Goal: Communication & Community: Ask a question

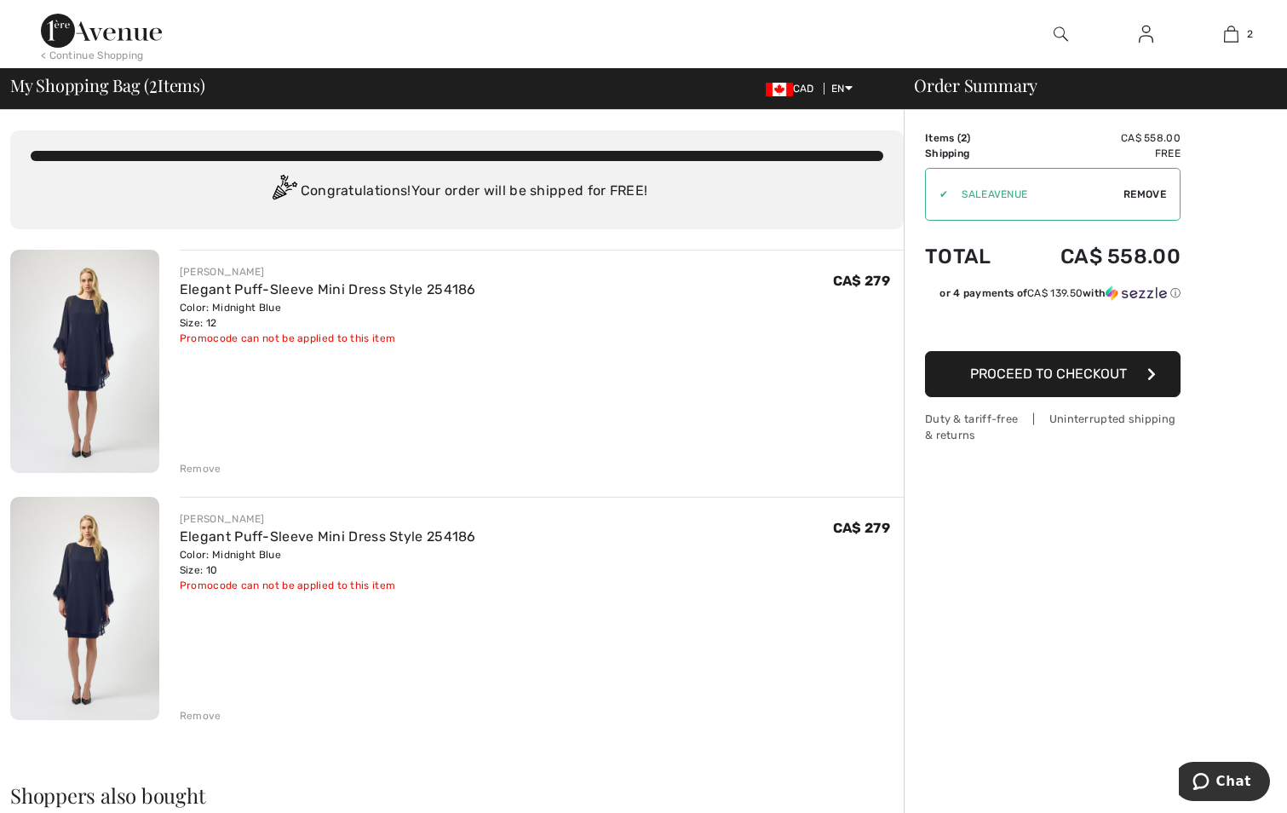
click at [74, 605] on img at bounding box center [84, 608] width 149 height 223
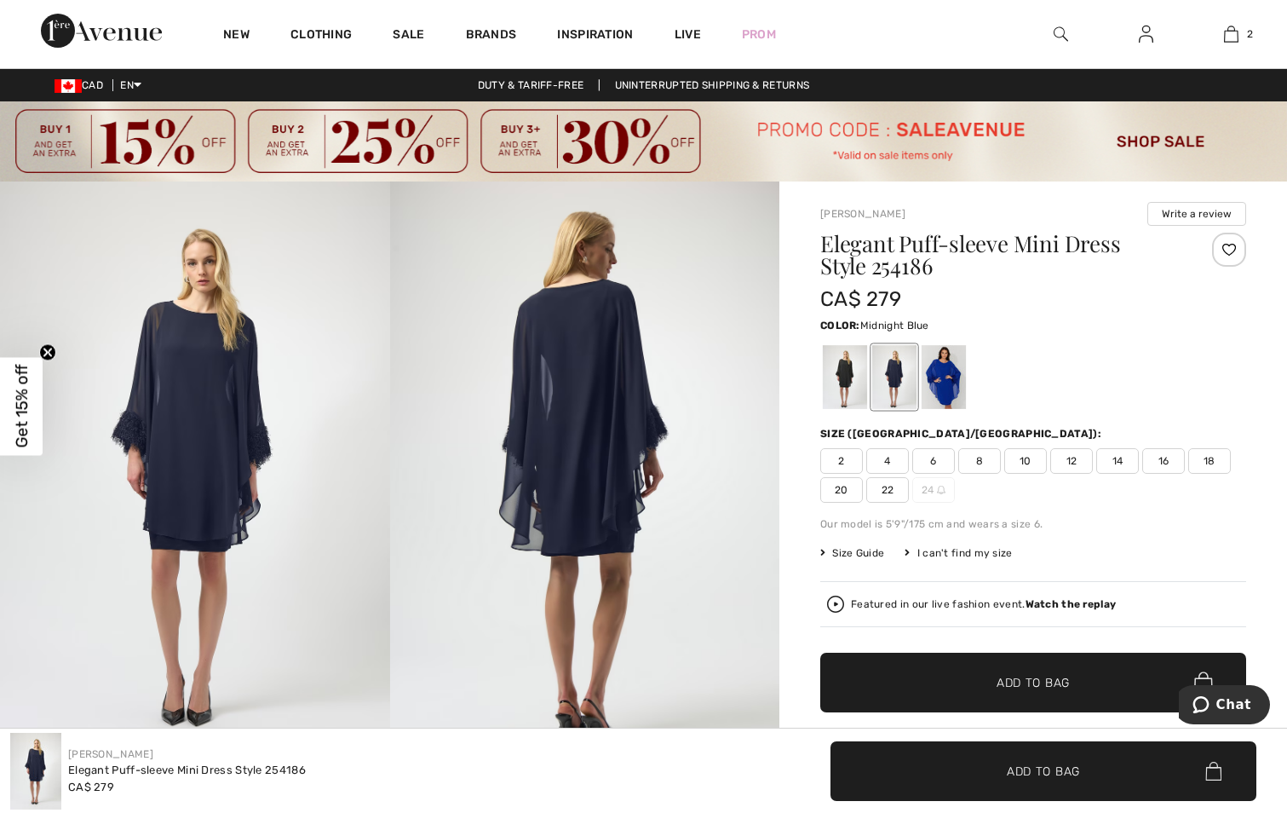
click at [918, 548] on div "I can't find my size" at bounding box center [958, 552] width 107 height 15
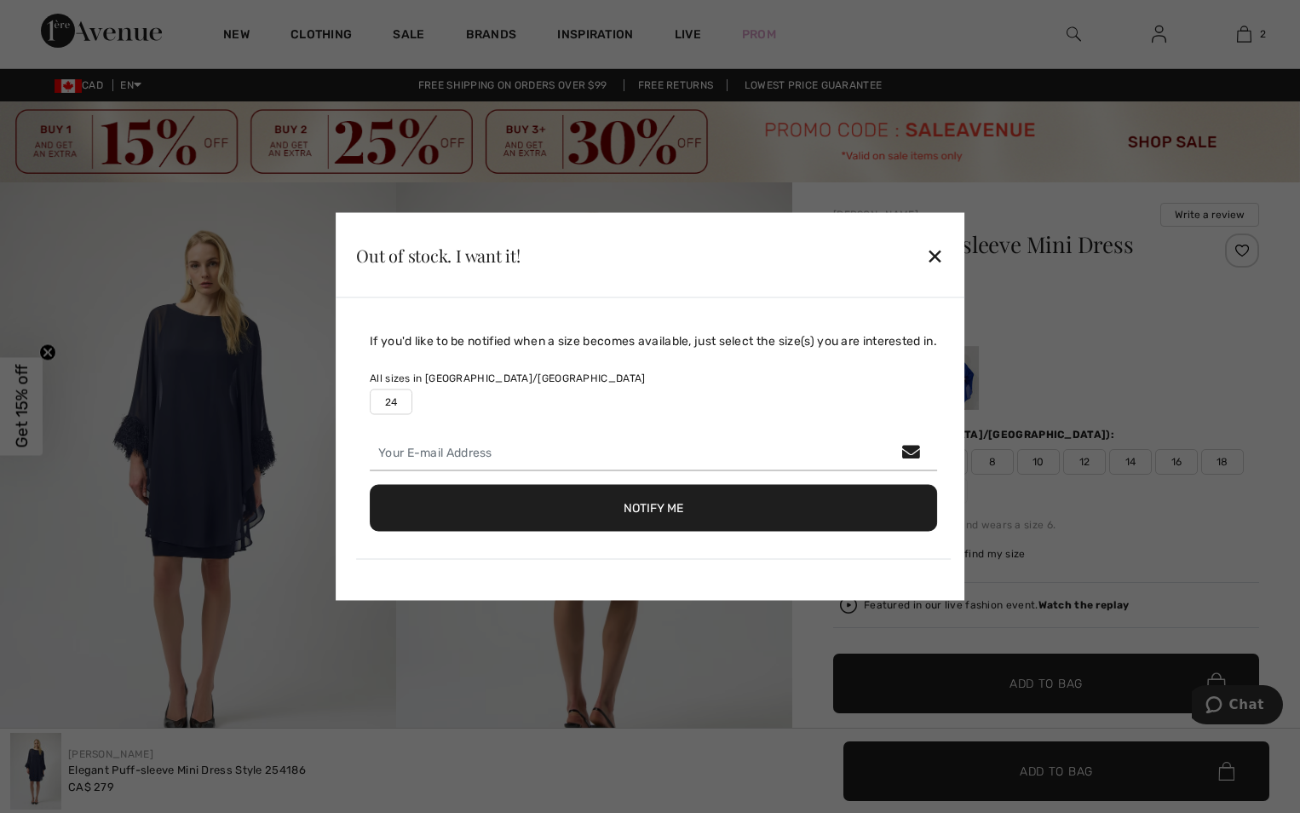
click at [941, 260] on div "✕" at bounding box center [935, 255] width 18 height 36
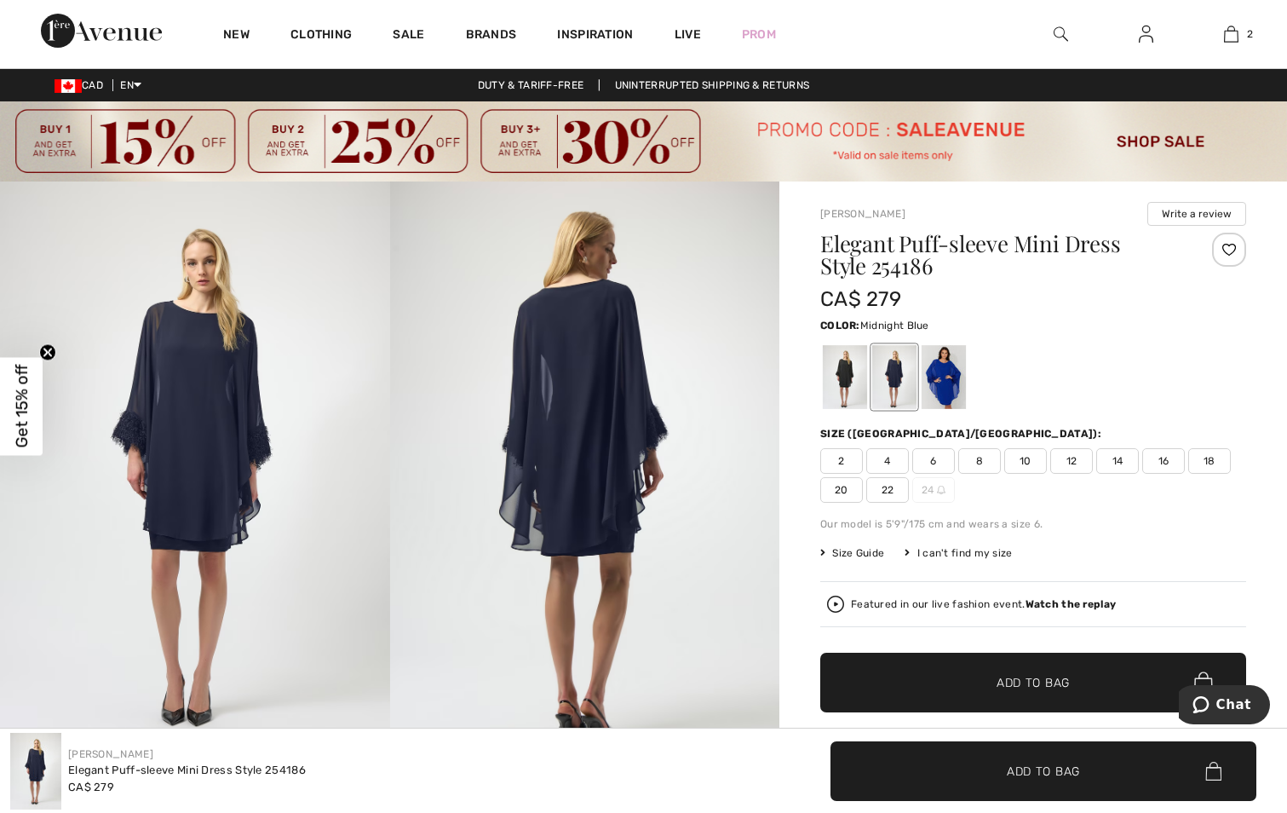
click at [1176, 213] on button "Write a review" at bounding box center [1197, 214] width 99 height 24
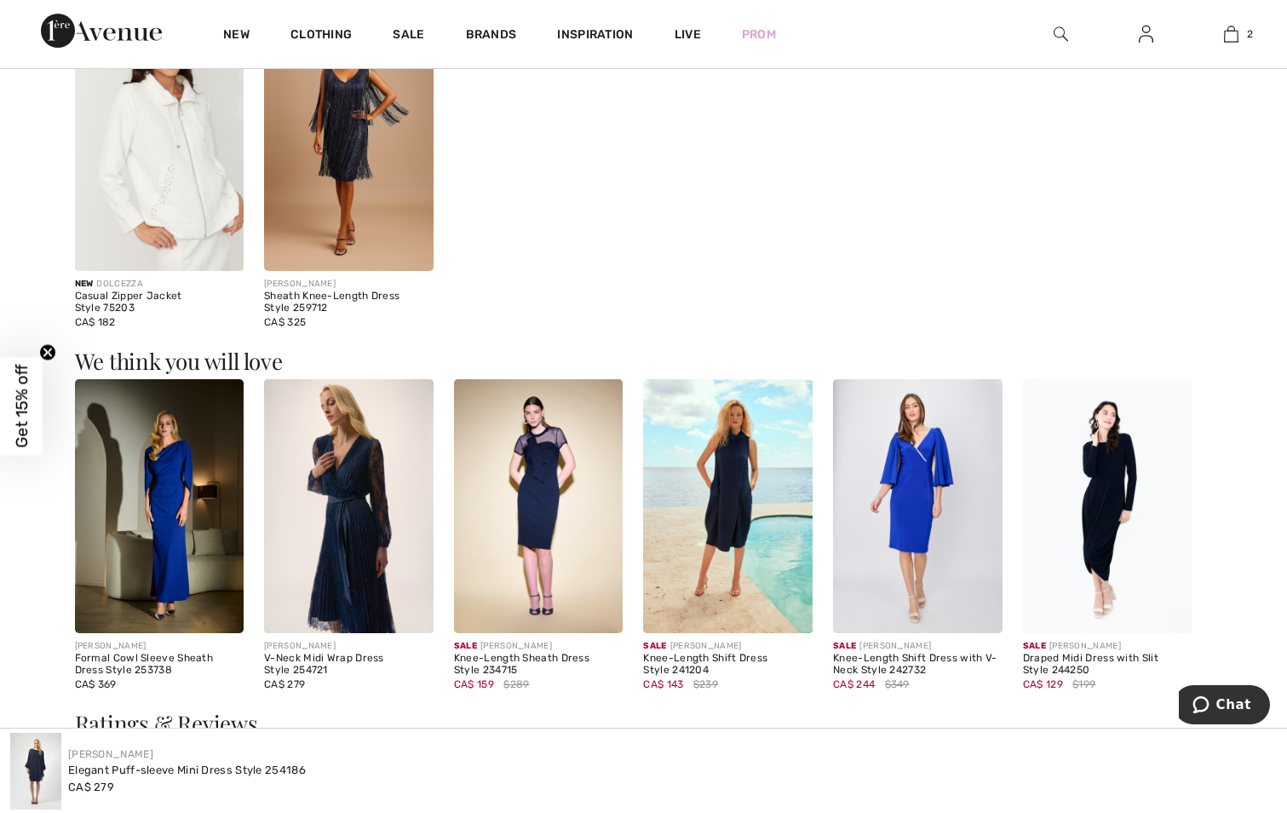
scroll to position [1300, 0]
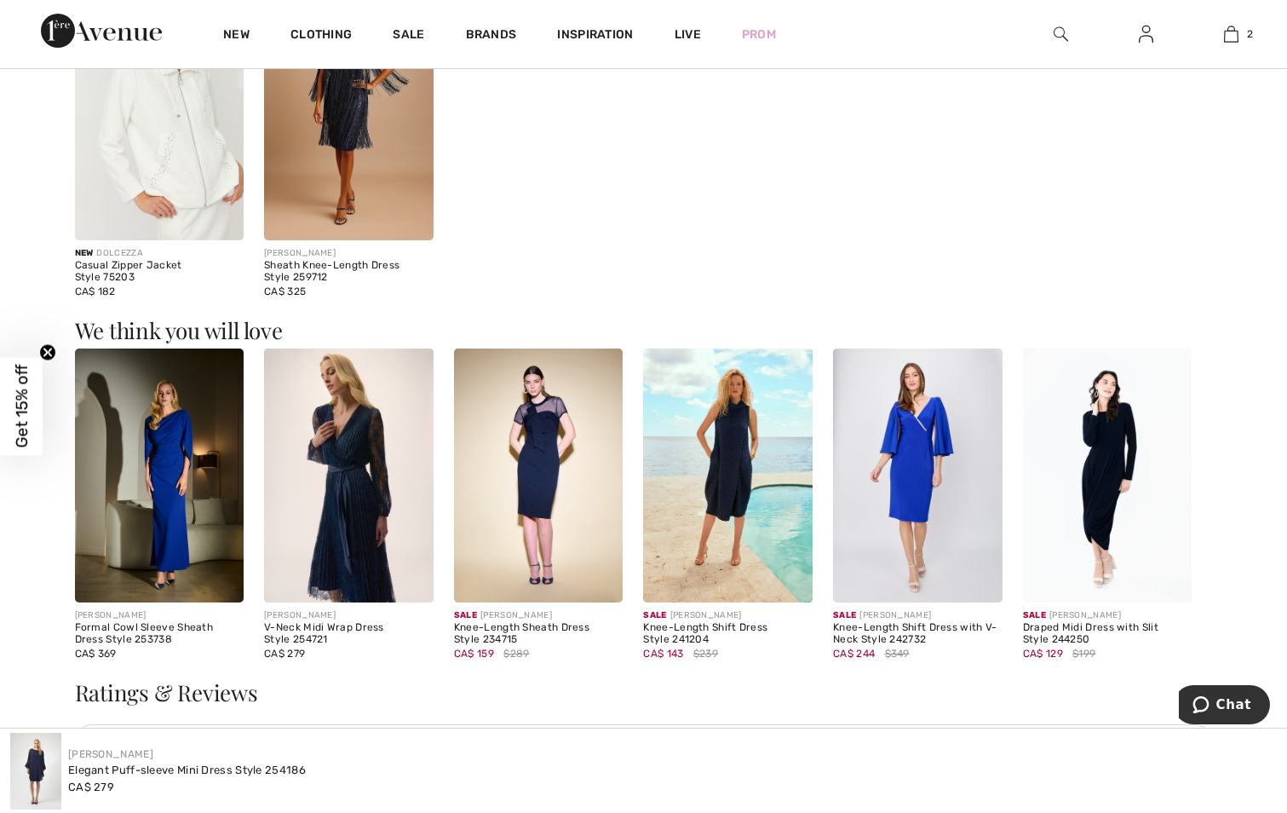
click at [382, 518] on img at bounding box center [349, 475] width 170 height 254
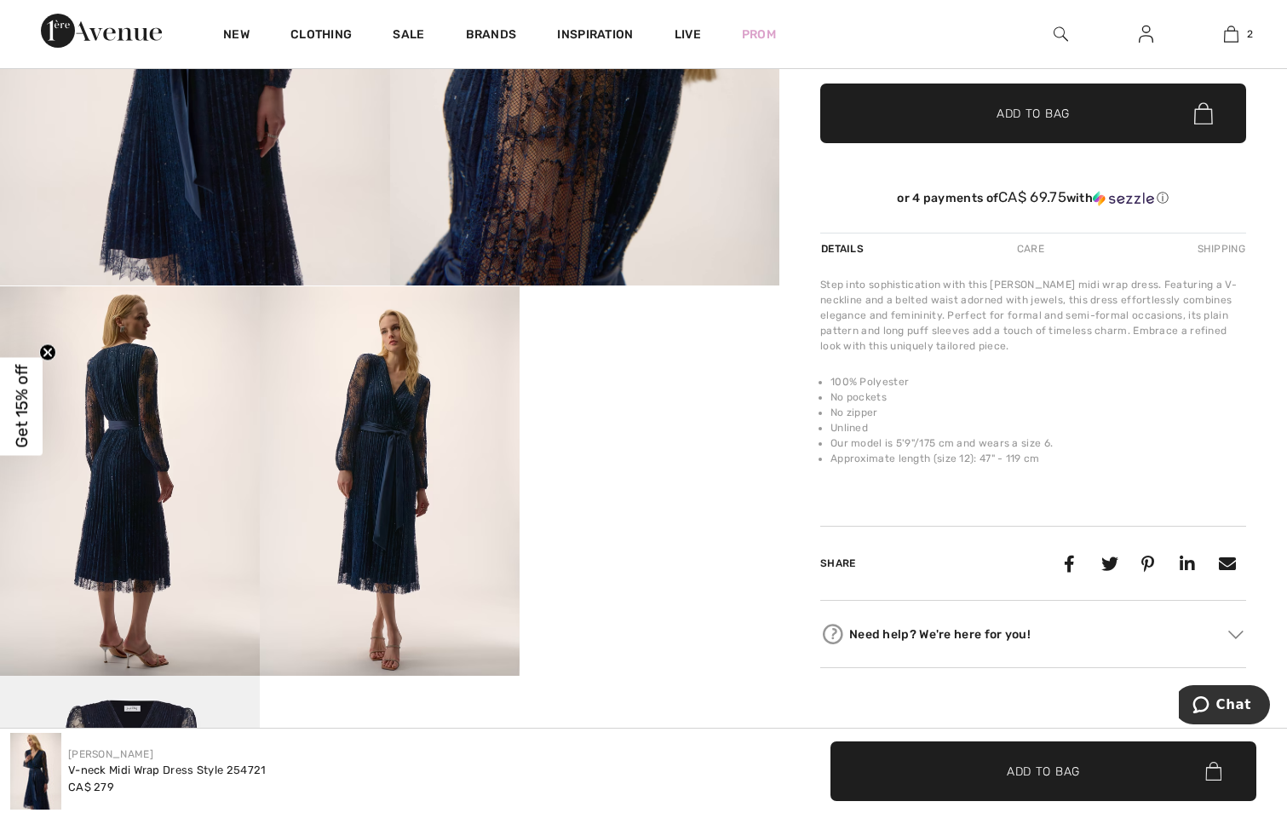
scroll to position [596, 0]
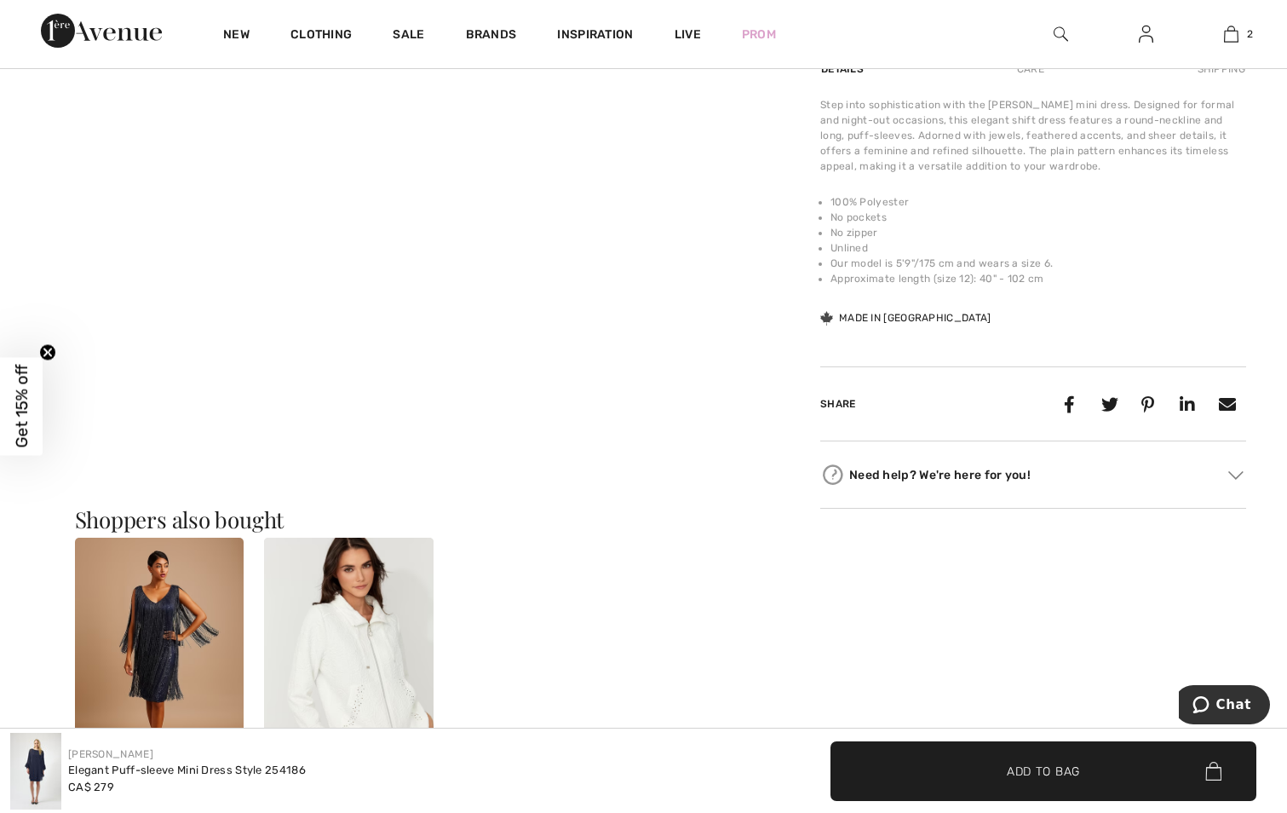
scroll to position [704, 0]
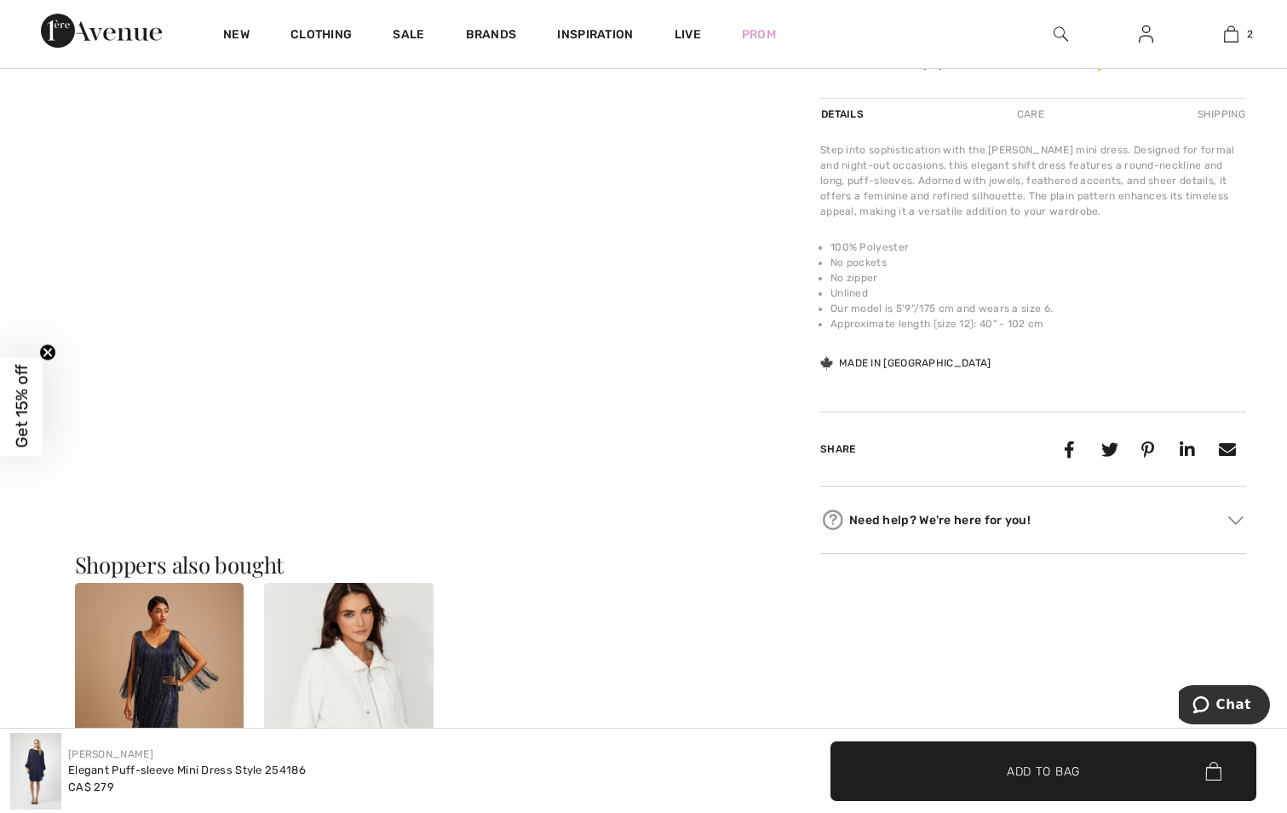
click at [161, 193] on video "Your browser does not support the video tag." at bounding box center [130, 128] width 260 height 130
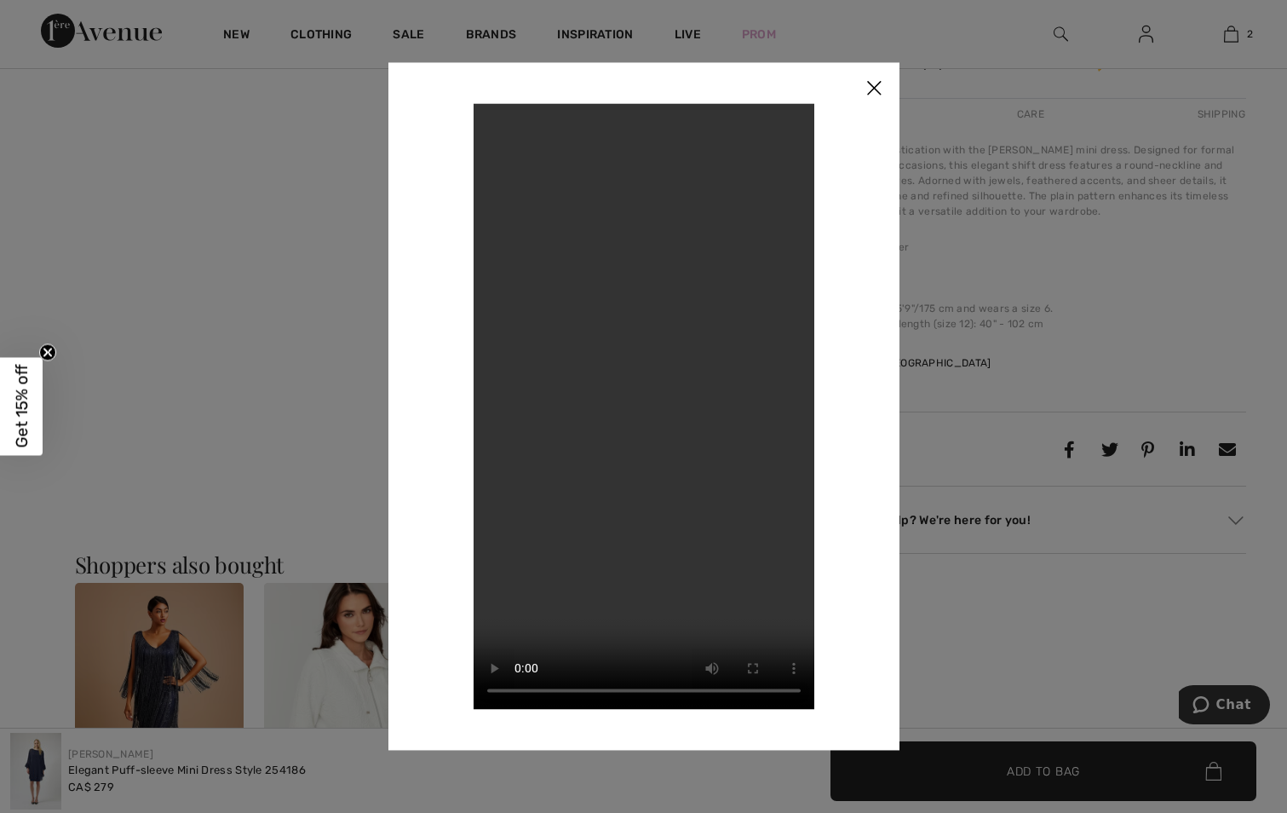
click at [868, 90] on img at bounding box center [874, 88] width 51 height 53
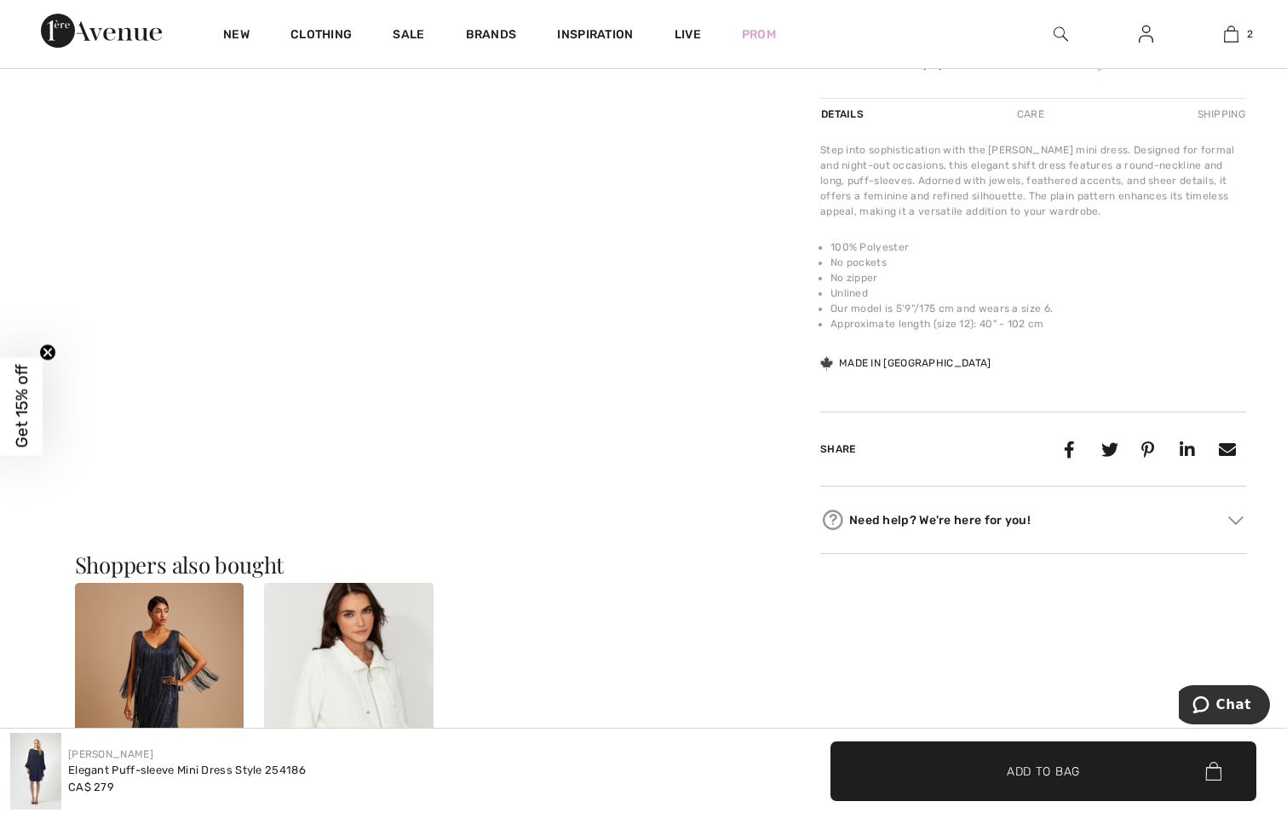
click at [897, 529] on div "Need help? We're here for you!" at bounding box center [1033, 520] width 426 height 26
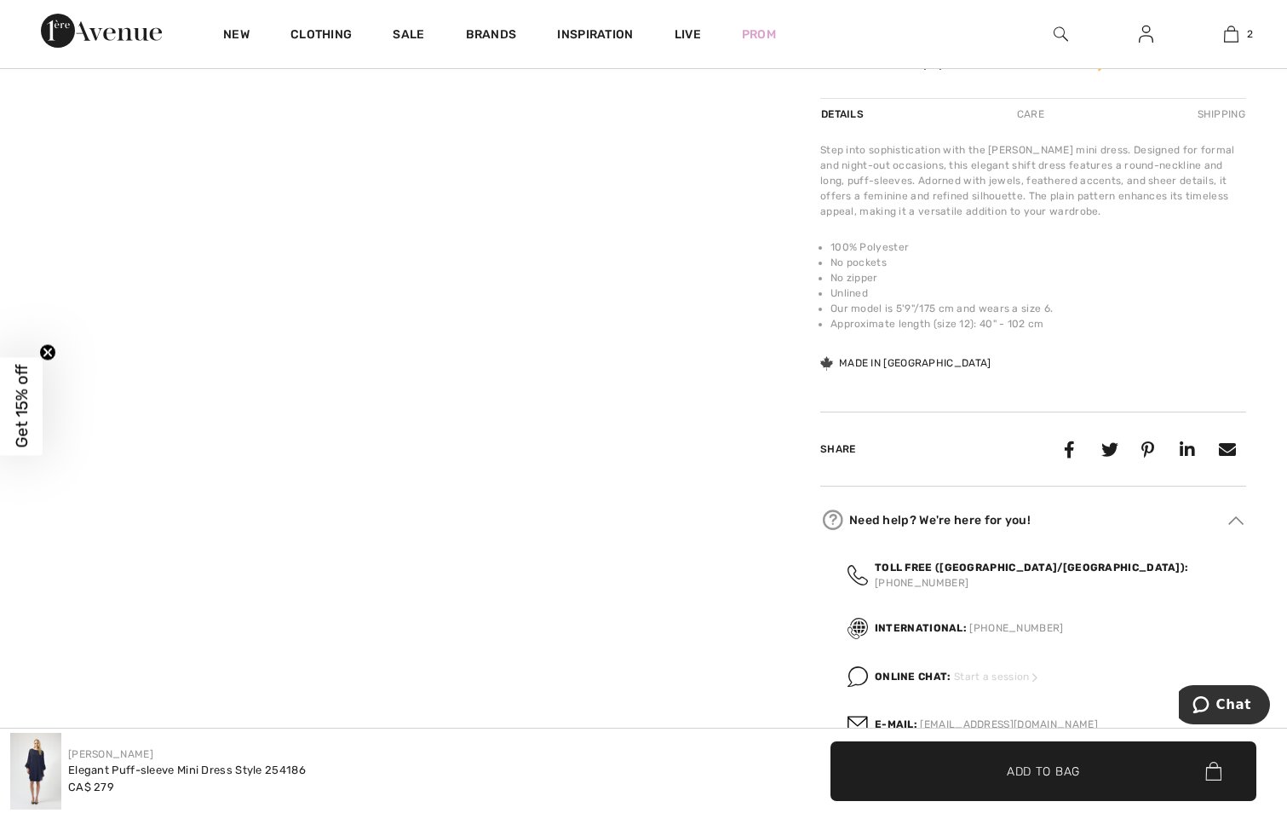
click at [964, 671] on span "Start a session" at bounding box center [998, 677] width 88 height 12
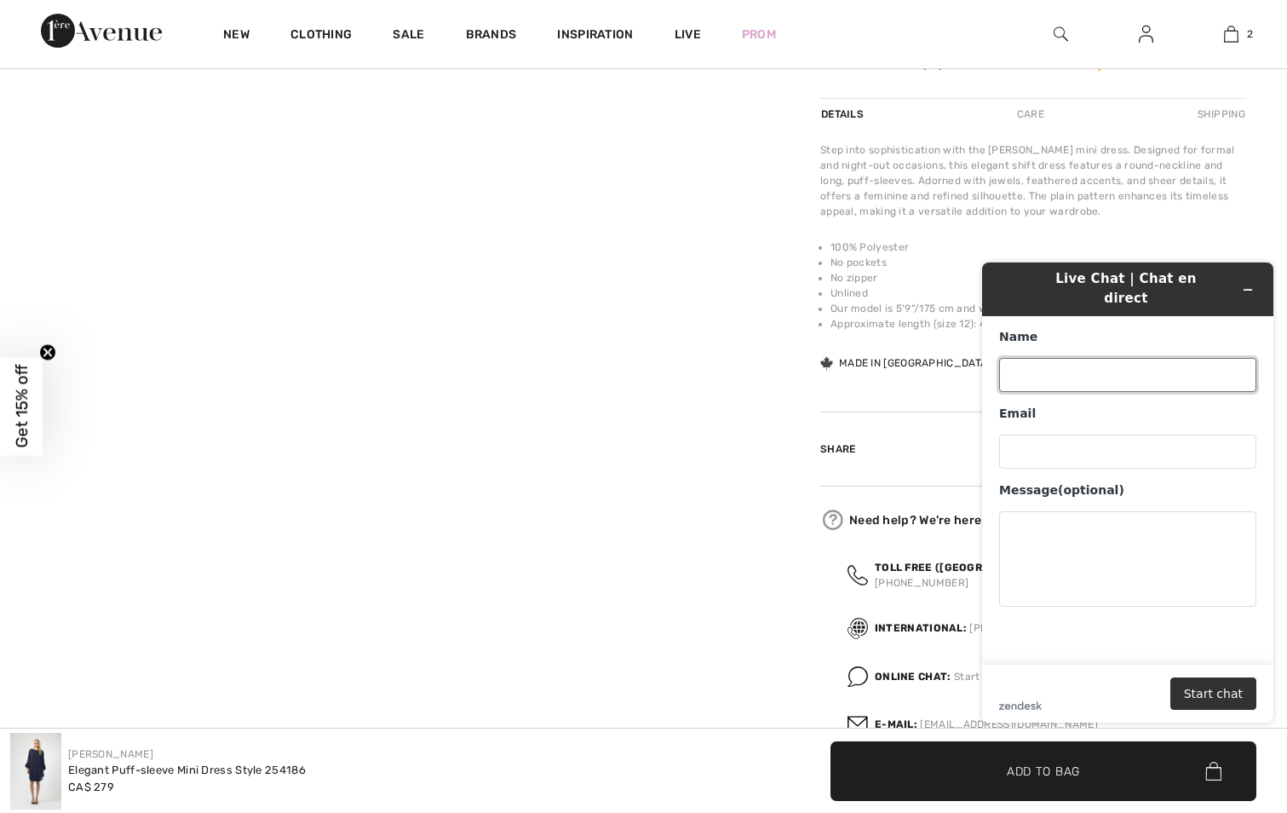
click at [1055, 362] on input "Name" at bounding box center [1127, 375] width 257 height 34
type input "pnina lutwak"
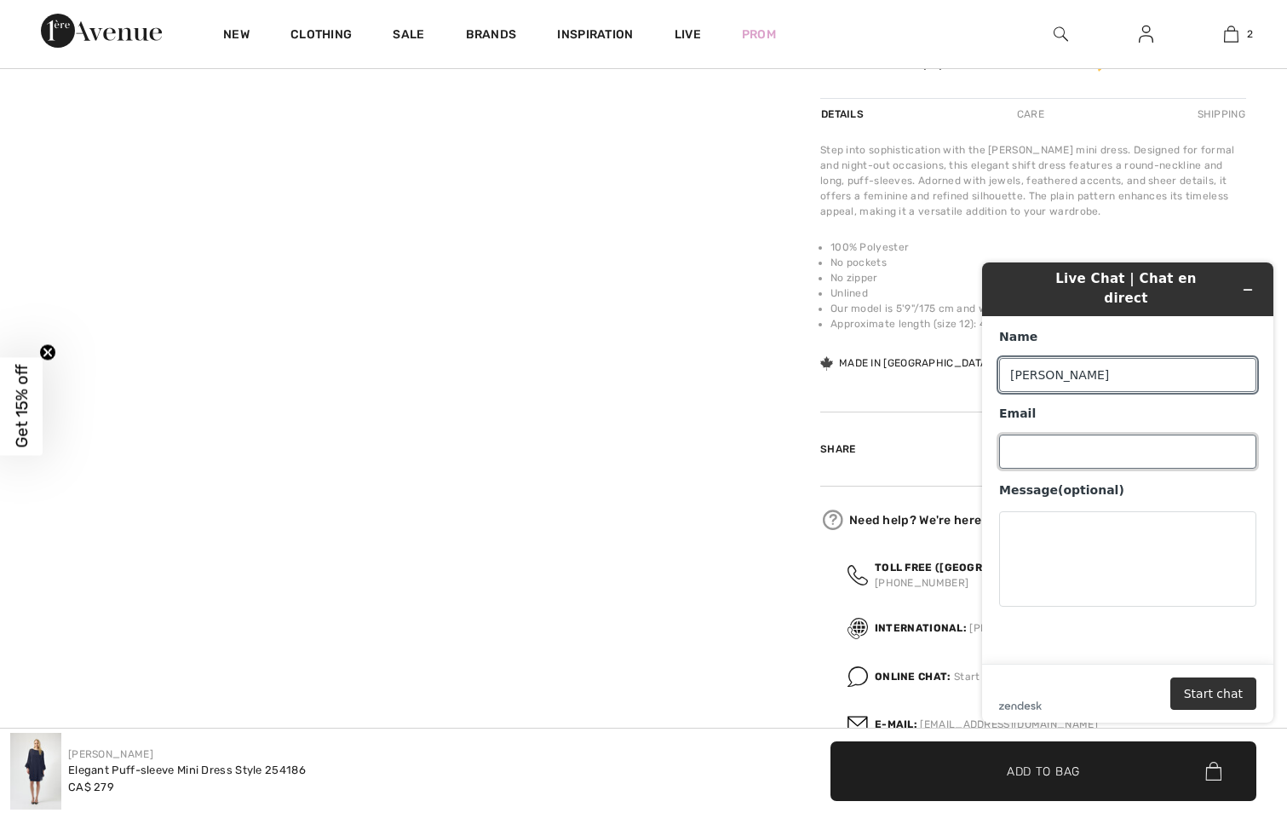
click at [1038, 446] on input "Email" at bounding box center [1127, 452] width 257 height 34
type input "hlutwak@rogers.com"
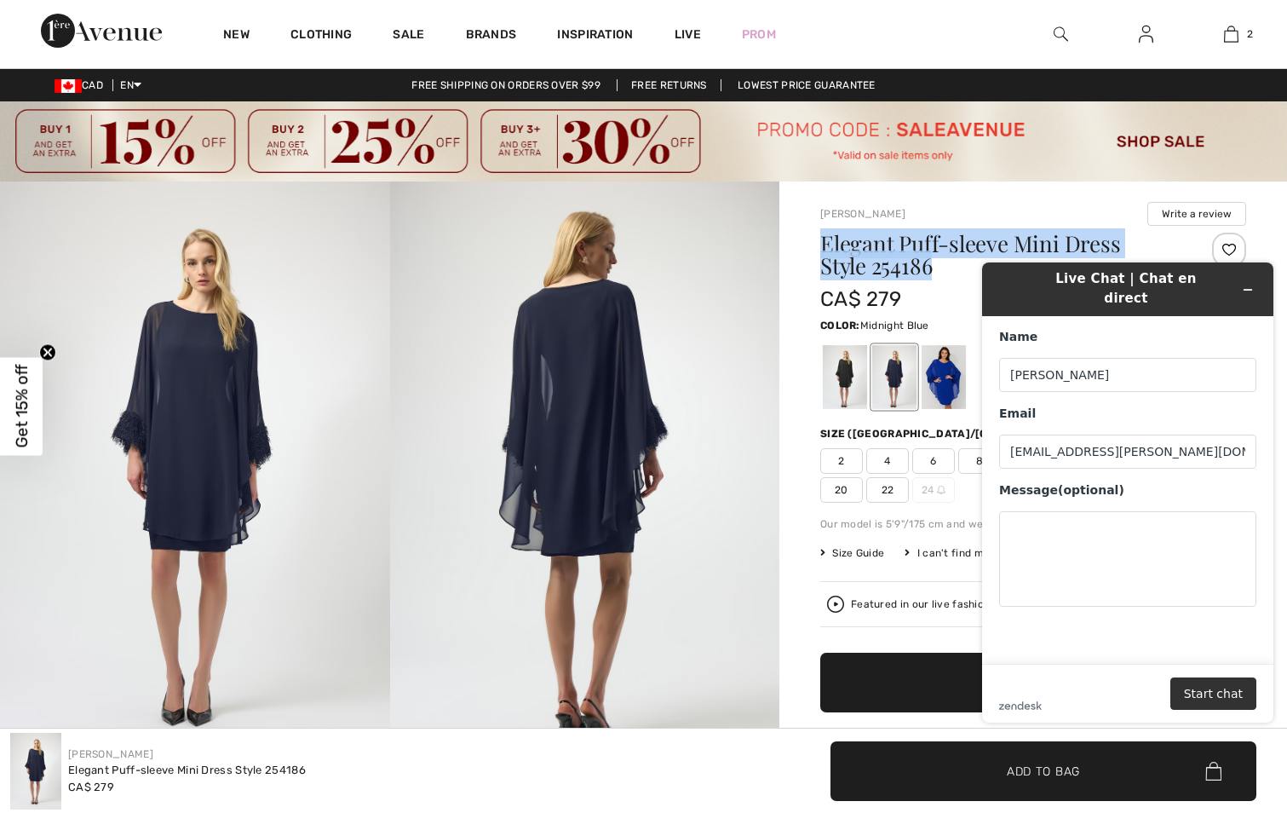
drag, startPoint x: 930, startPoint y: 274, endPoint x: 820, endPoint y: 251, distance: 113.1
drag, startPoint x: 820, startPoint y: 251, endPoint x: 861, endPoint y: 261, distance: 42.0
copy h1 "Elegant Puff-sleeve Mini Dress Style 254186"
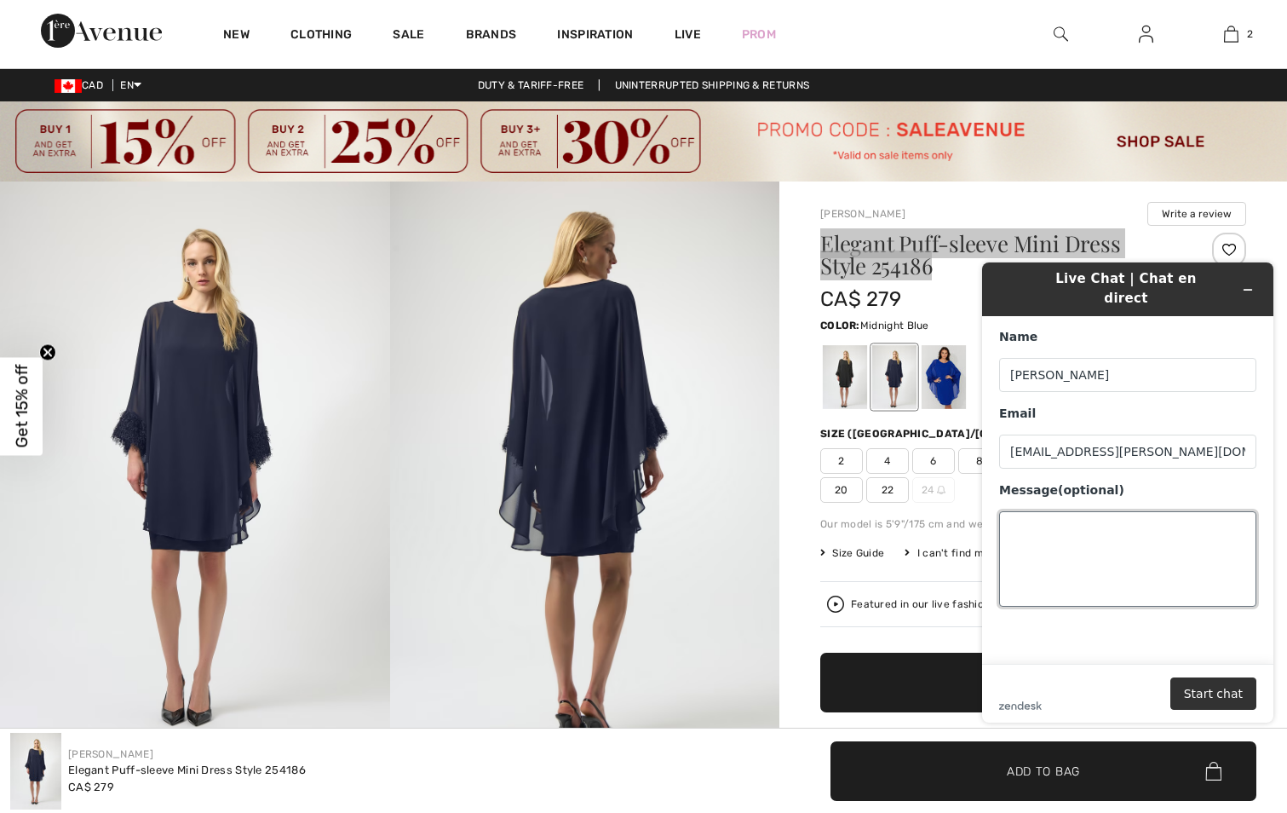
paste textarea "Elegant Puff-sleeve Mini Dress Style 254186"
type textarea "Elegant Puff-sleeve Mini Dress Style 254186 - how do i know which size to get -…"
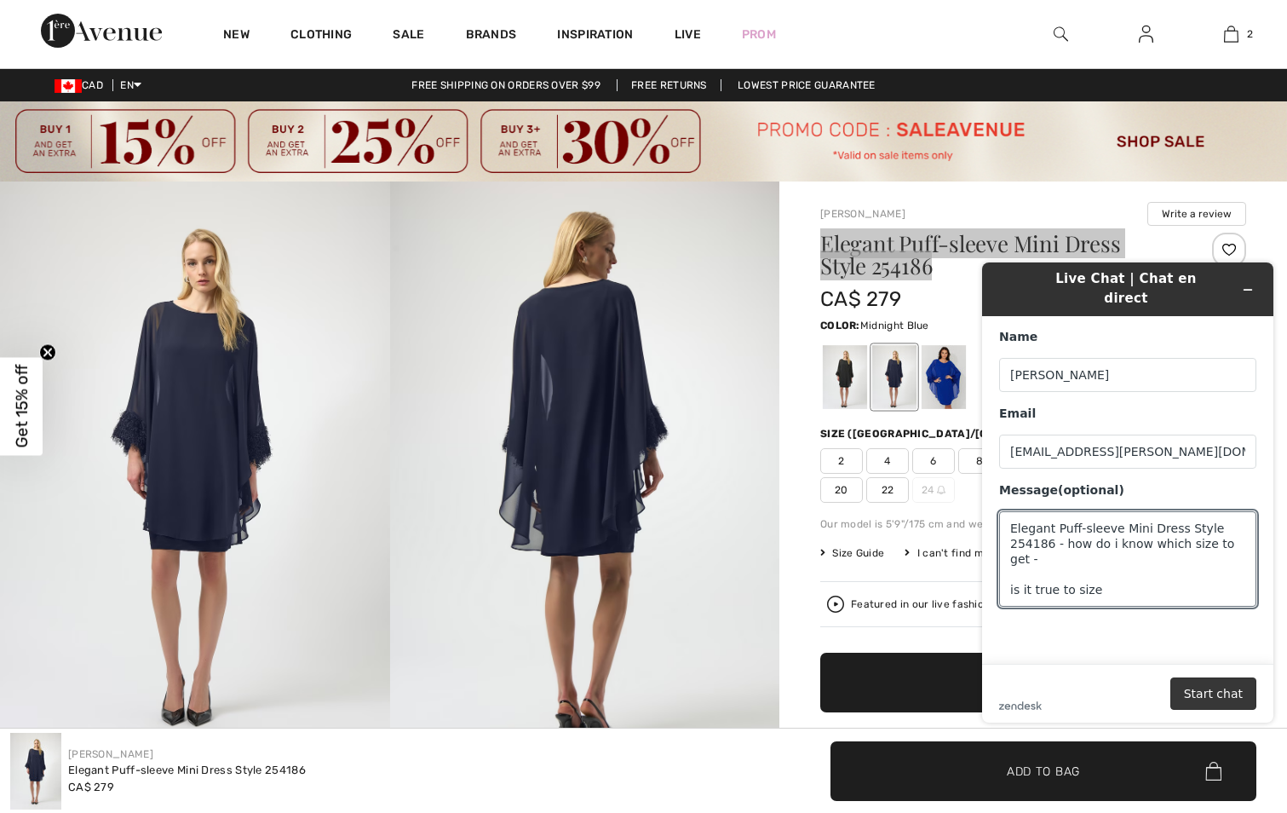
click at [1205, 700] on button "Start chat" at bounding box center [1214, 693] width 86 height 32
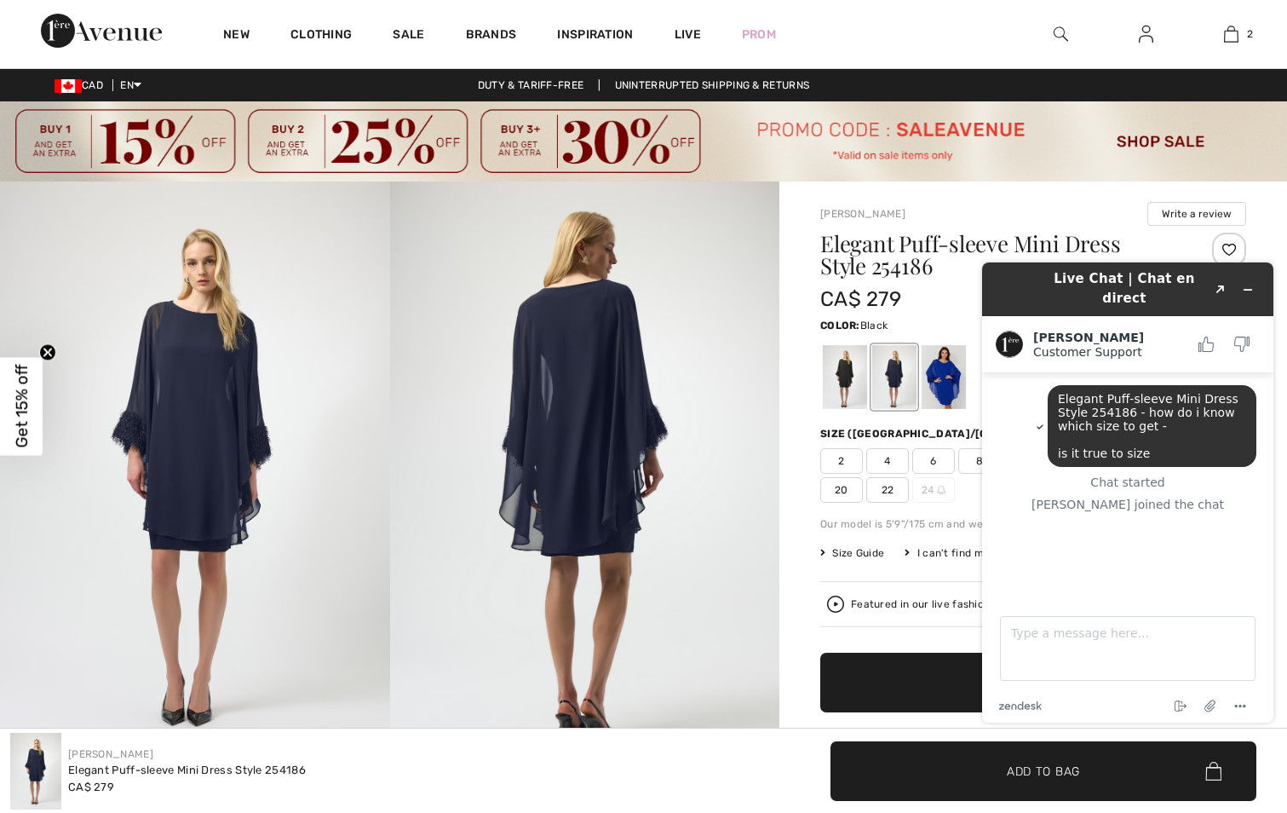
click at [849, 389] on div at bounding box center [845, 378] width 44 height 64
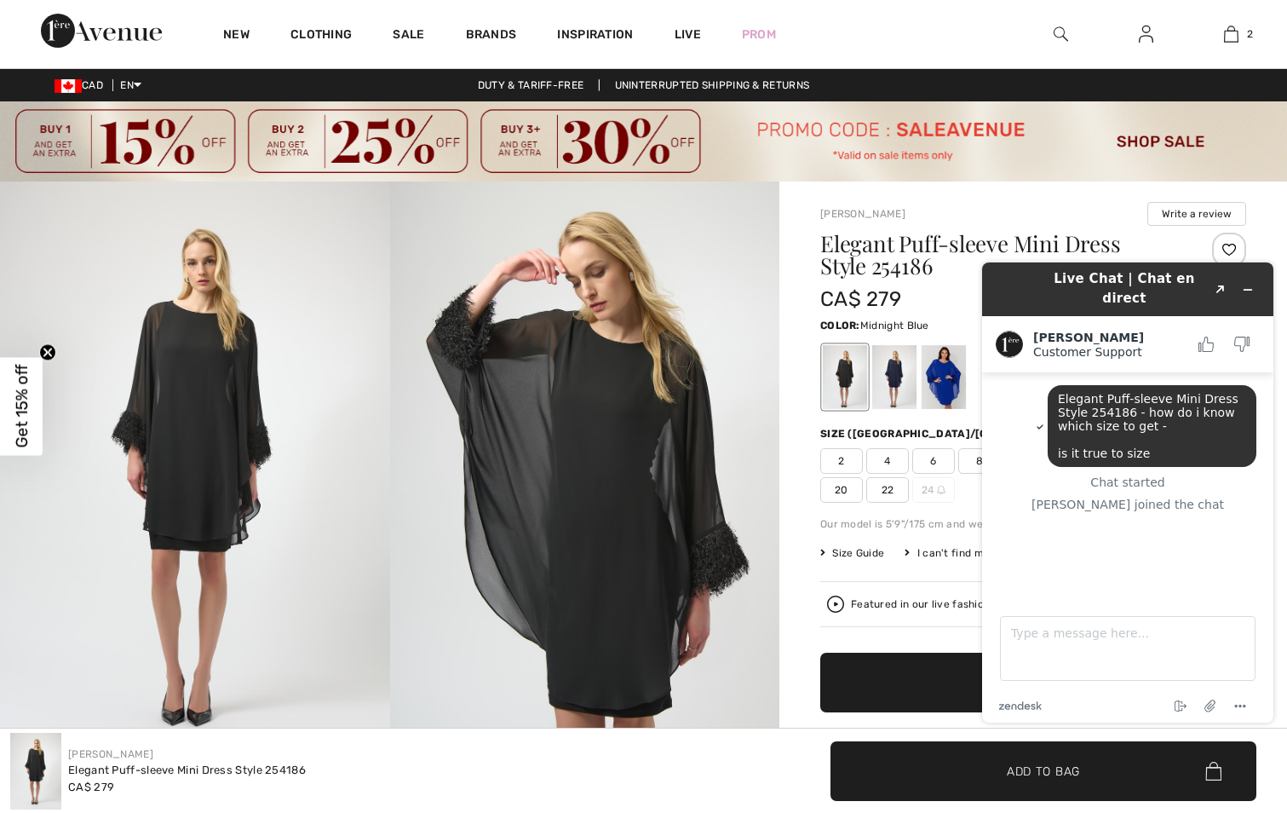
click at [895, 377] on div at bounding box center [894, 378] width 44 height 64
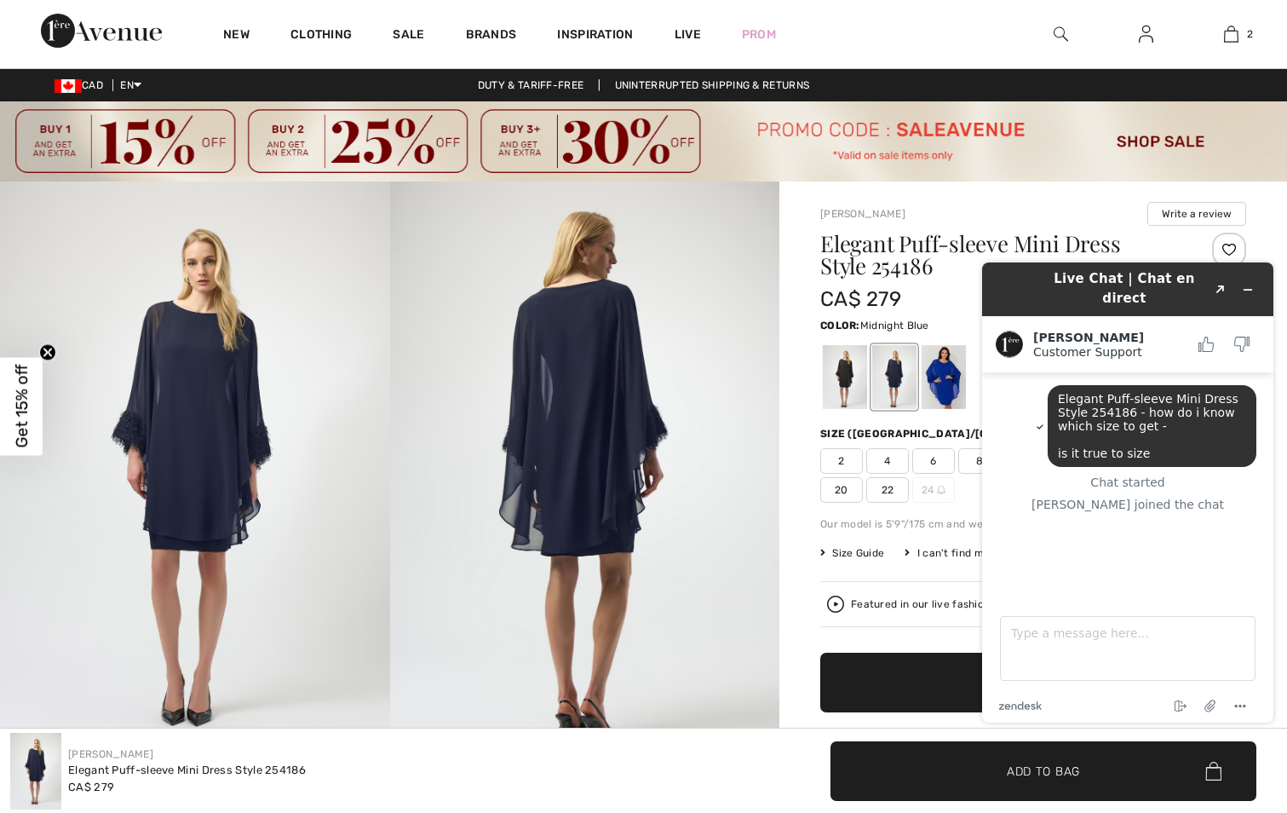
click at [1104, 596] on main "Elegant Puff-sleeve Mini Dress Style 254186 - how do i know which size to get -…" at bounding box center [1130, 484] width 279 height 224
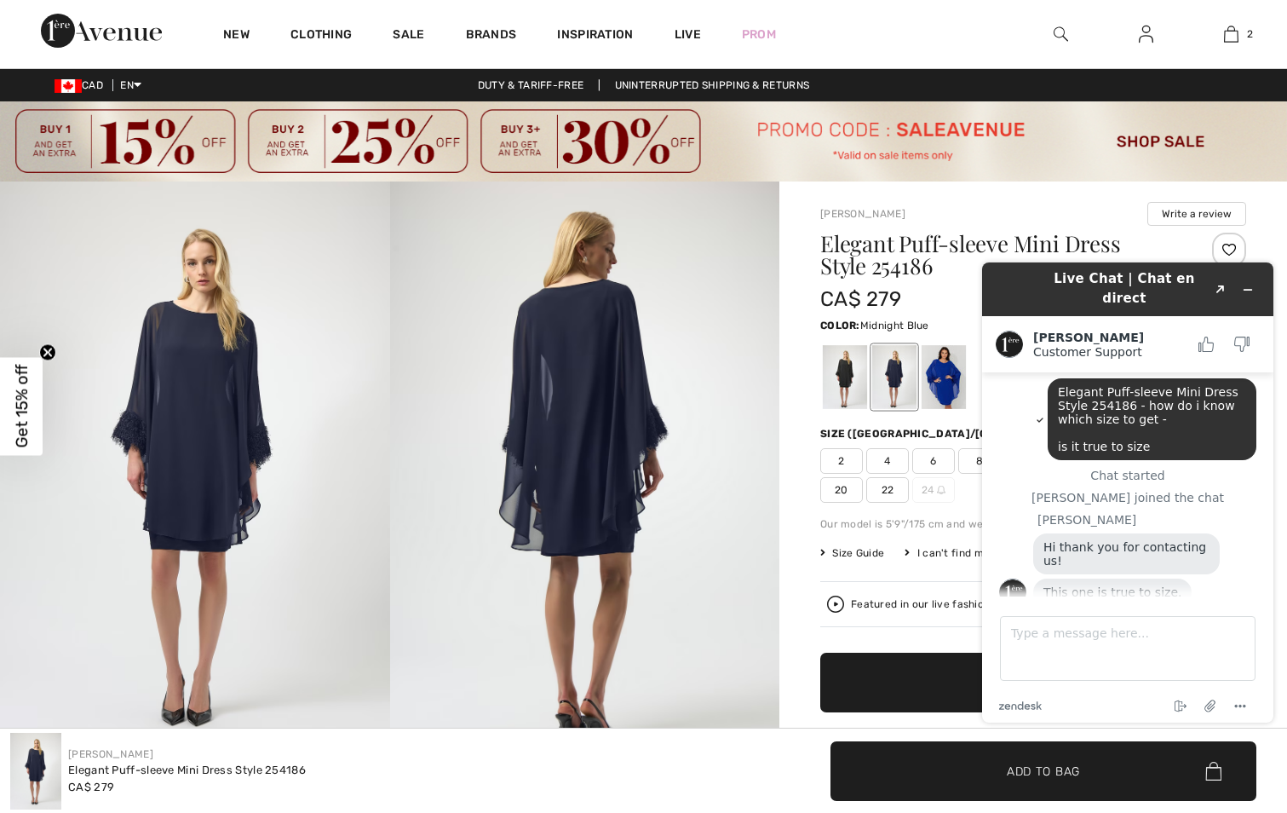
scroll to position [48, 0]
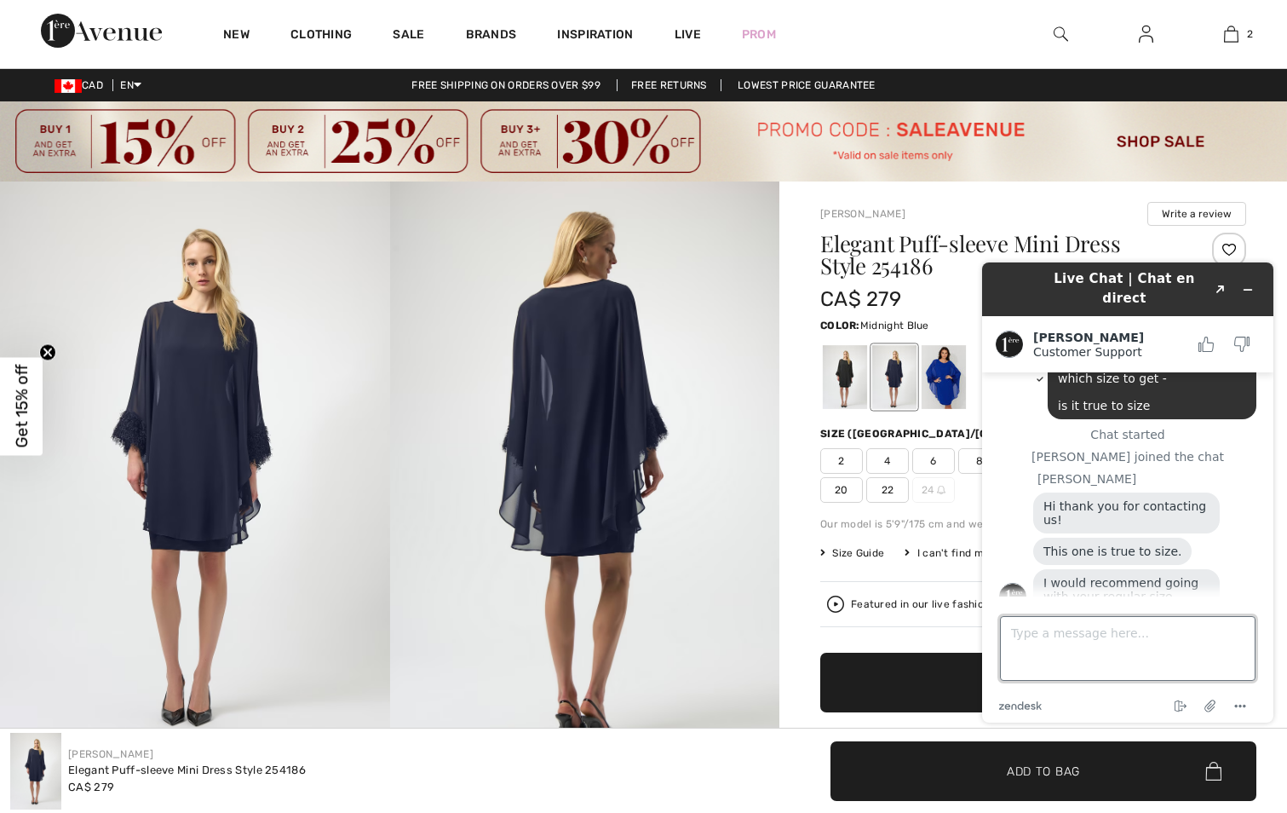
click at [1082, 638] on textarea "Type a message here..." at bounding box center [1128, 648] width 256 height 65
click at [1125, 644] on textarea "thanks if i order 2 sizes not a problem to return one no charge freight" at bounding box center [1128, 648] width 256 height 65
type textarea "thanks if i order 2 sizes not a problem to return one no charge return freight"
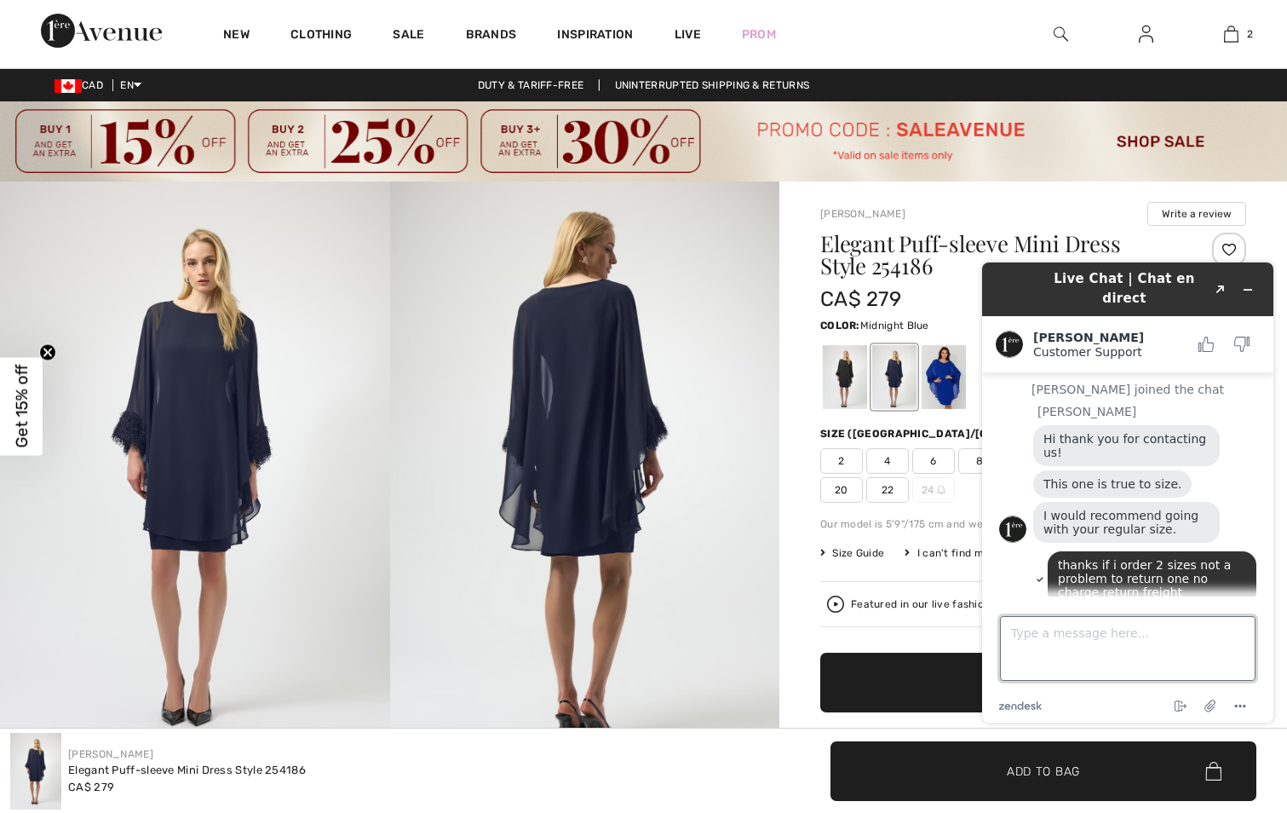
scroll to position [186, 0]
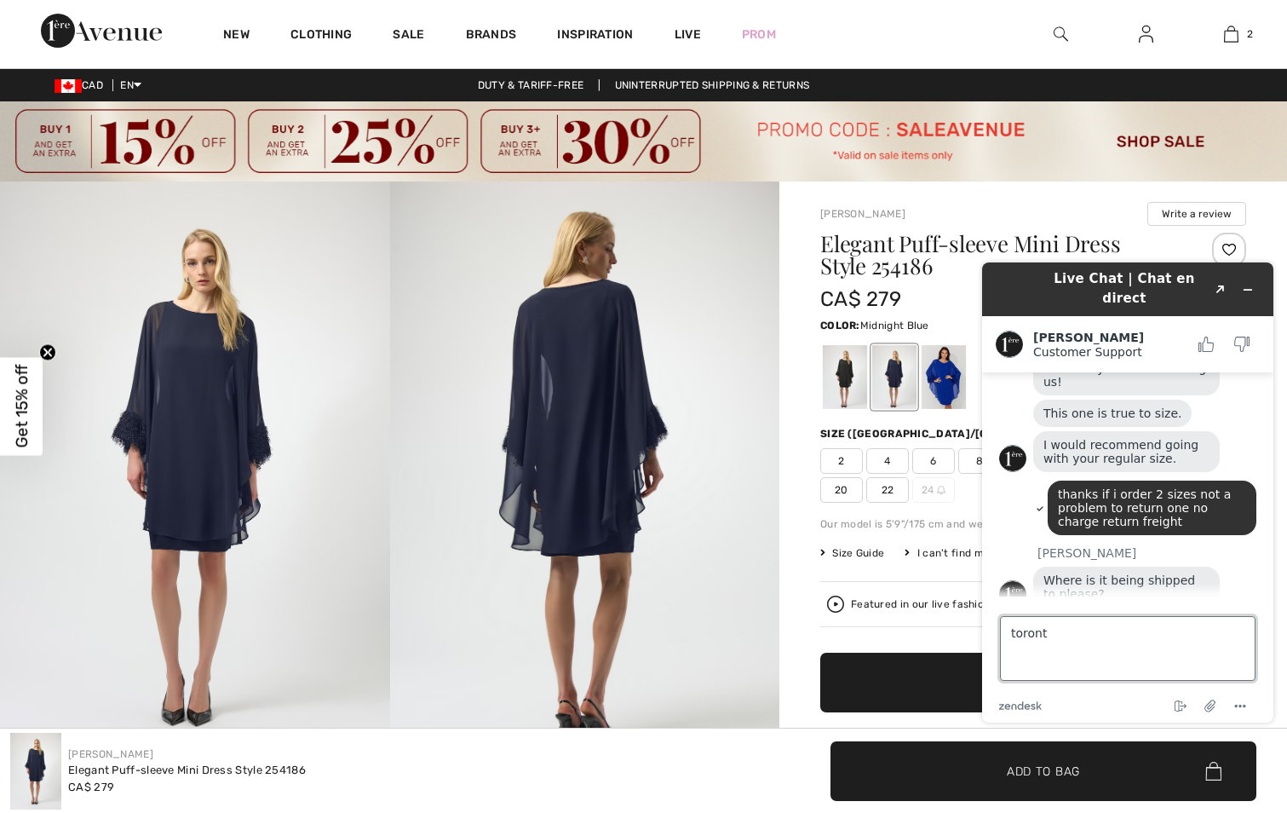
type textarea "toronto"
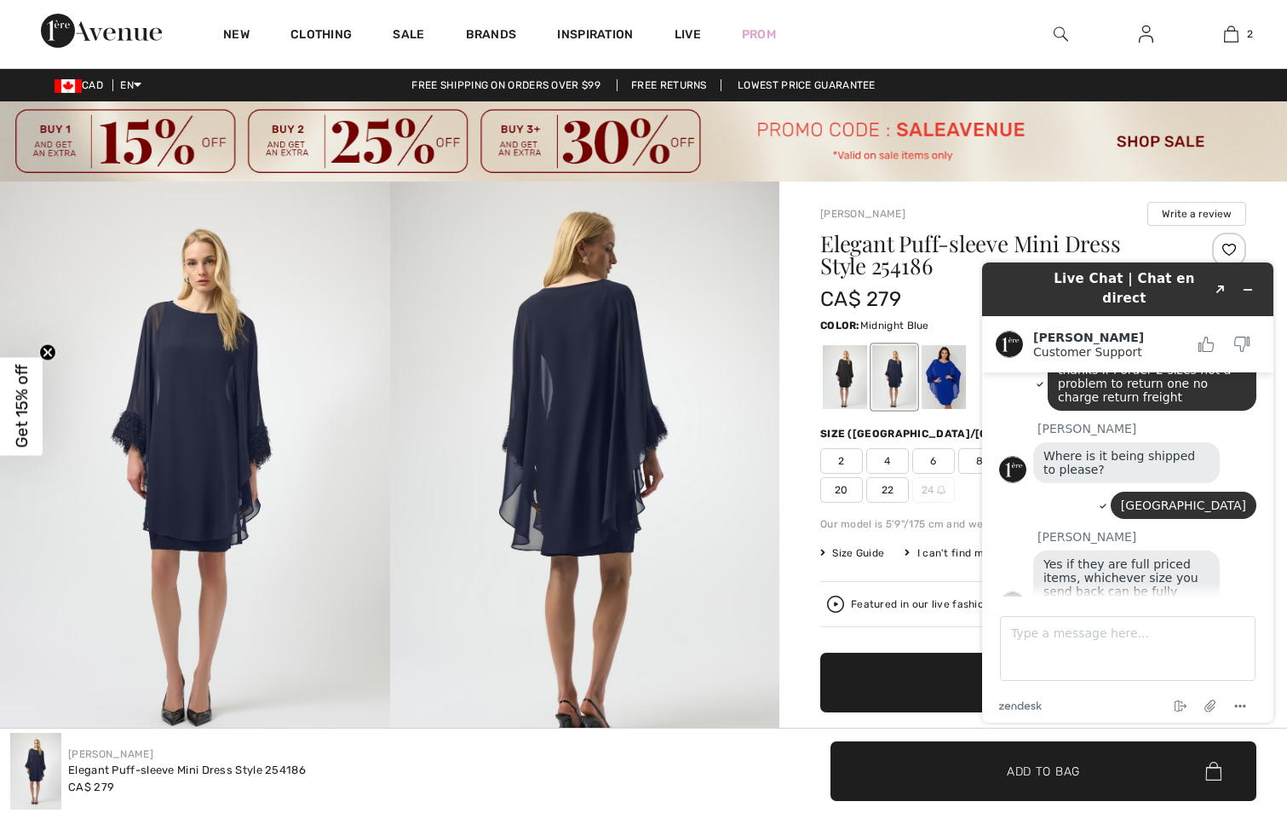
scroll to position [310, 0]
click at [1025, 641] on textarea "Type a message here..." at bounding box center [1128, 648] width 256 height 65
type textarea "even if i use 15 discount code?"
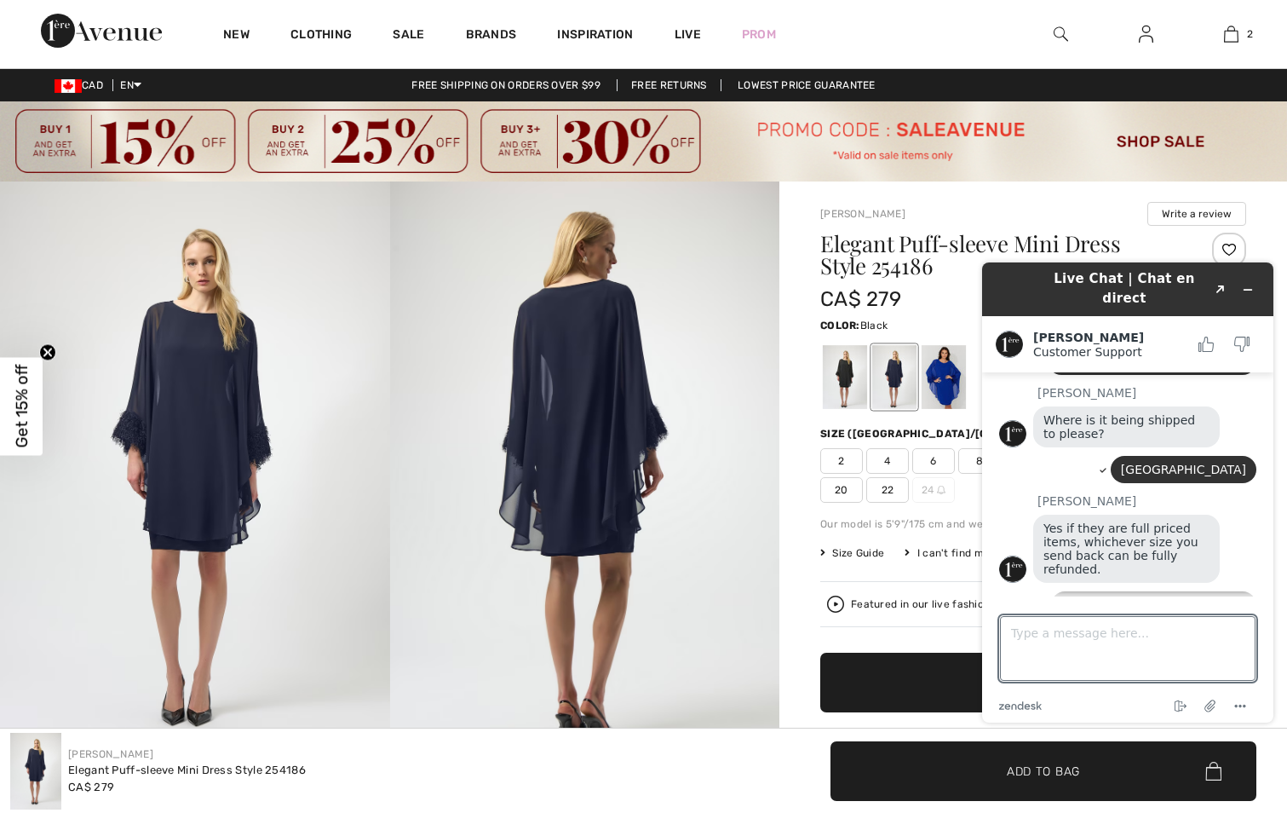
click at [859, 378] on div at bounding box center [845, 378] width 44 height 64
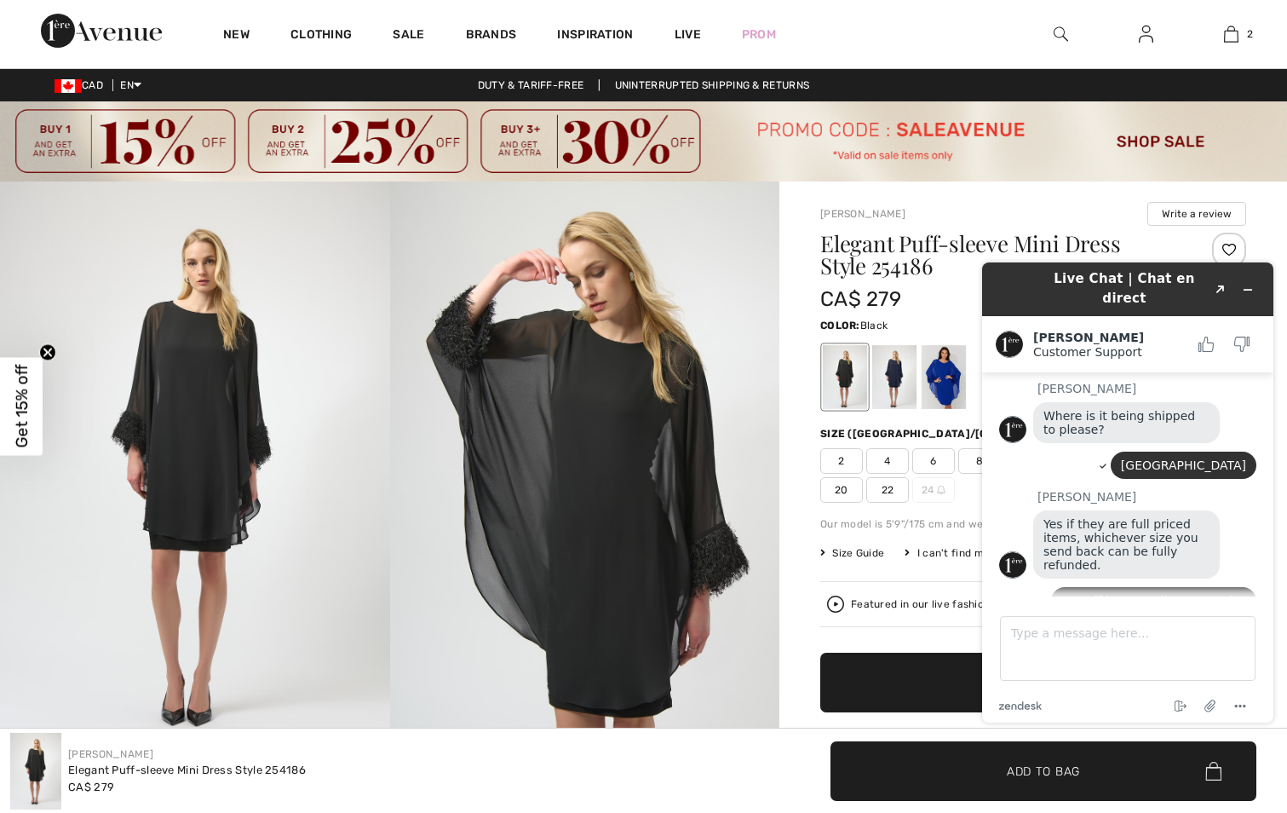
scroll to position [421, 0]
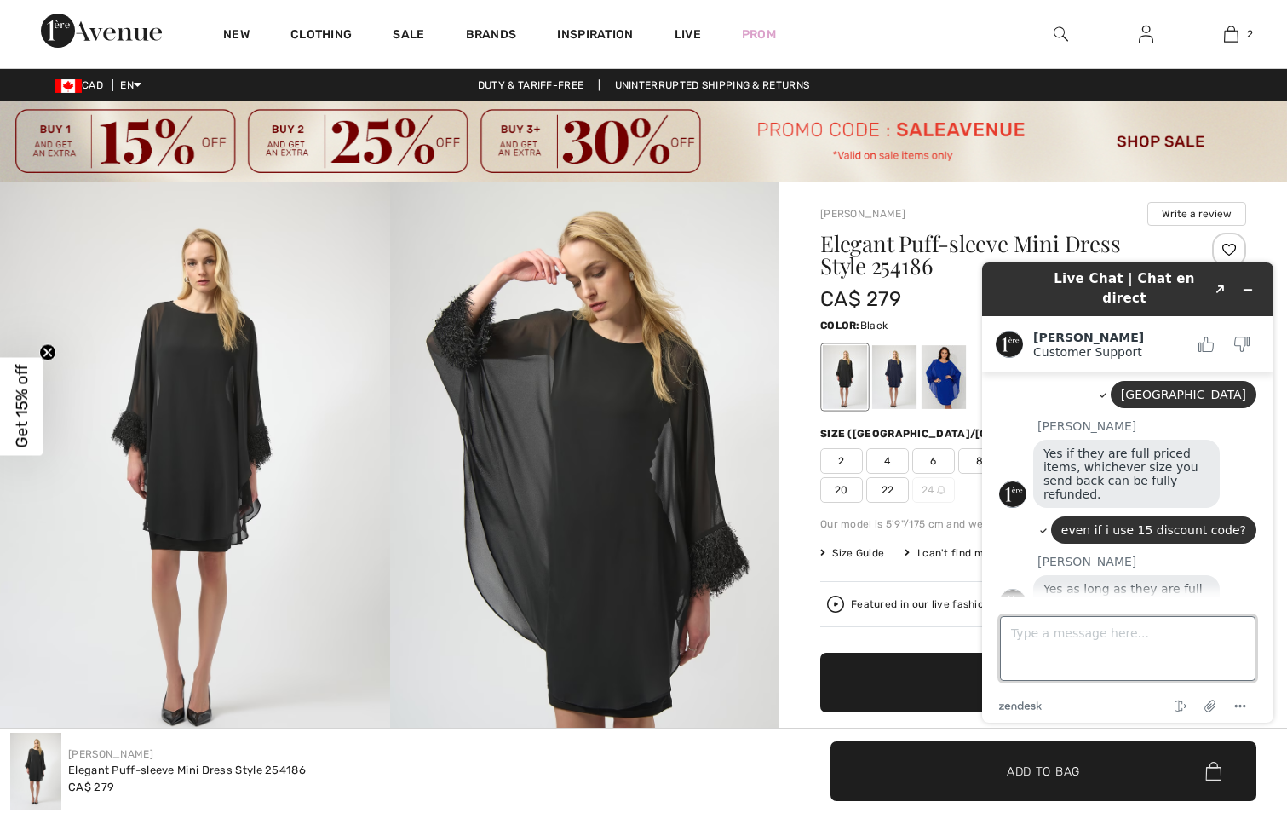
click at [1016, 617] on textarea "Type a message here..." at bounding box center [1128, 648] width 256 height 65
type textarea "thanks"
